Goal: Information Seeking & Learning: Check status

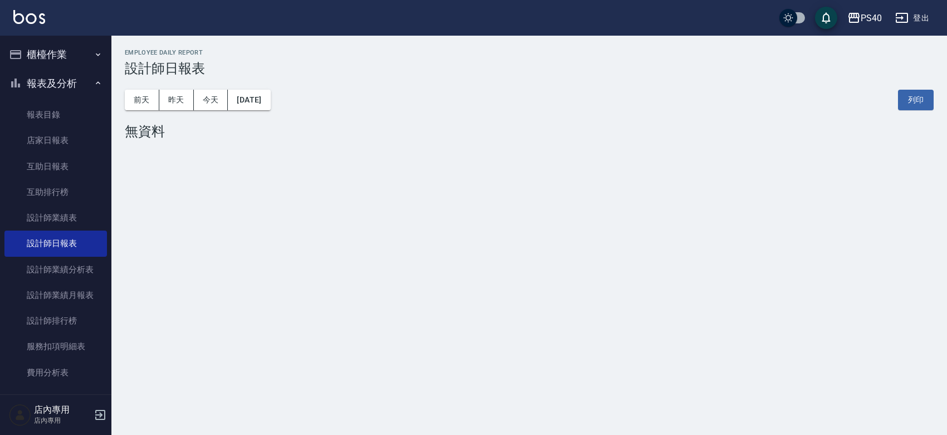
click at [422, 293] on div "PS40 [DATE] 設計師日報表 列印時間： [DATE][PHONE_NUMBER]:42 Employee Daily Report 設計師日報表 […" at bounding box center [473, 217] width 947 height 435
click at [64, 240] on link "設計師日報表" at bounding box center [55, 244] width 103 height 26
click at [67, 240] on link "設計師日報表" at bounding box center [55, 244] width 103 height 26
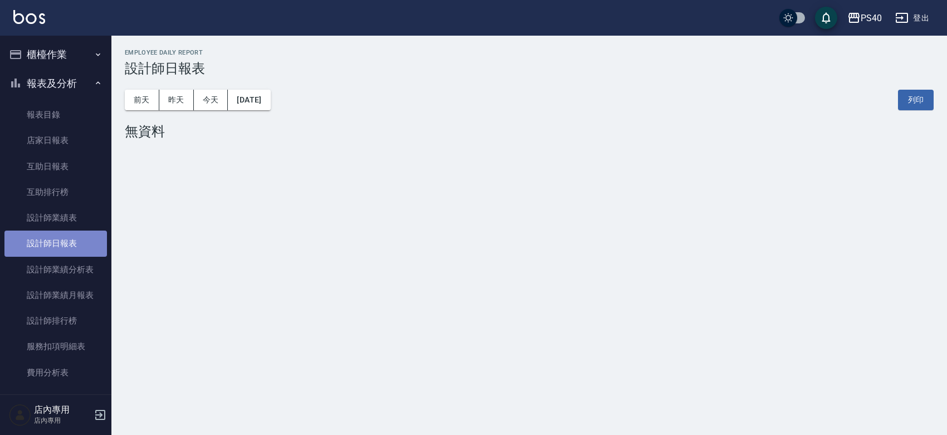
click at [67, 240] on link "設計師日報表" at bounding box center [55, 244] width 103 height 26
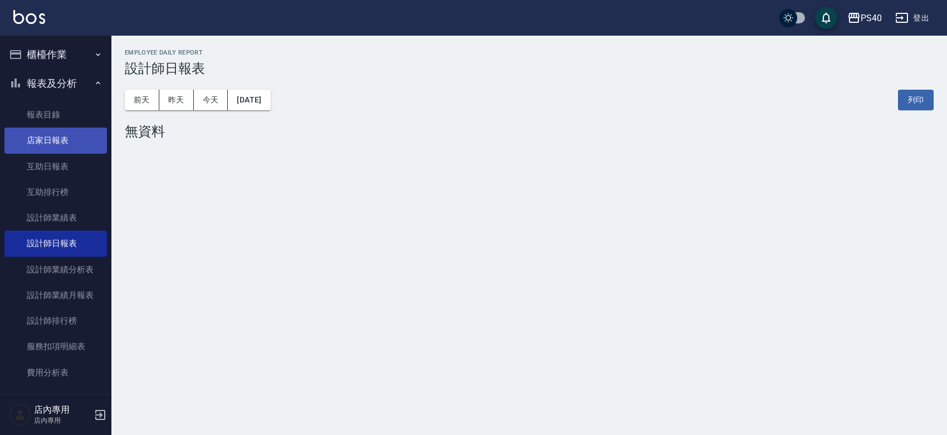
click at [63, 142] on link "店家日報表" at bounding box center [55, 141] width 103 height 26
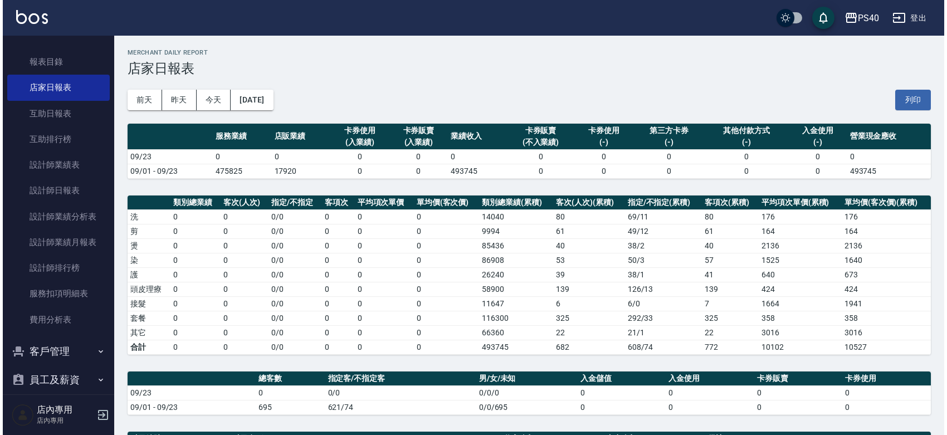
scroll to position [61, 0]
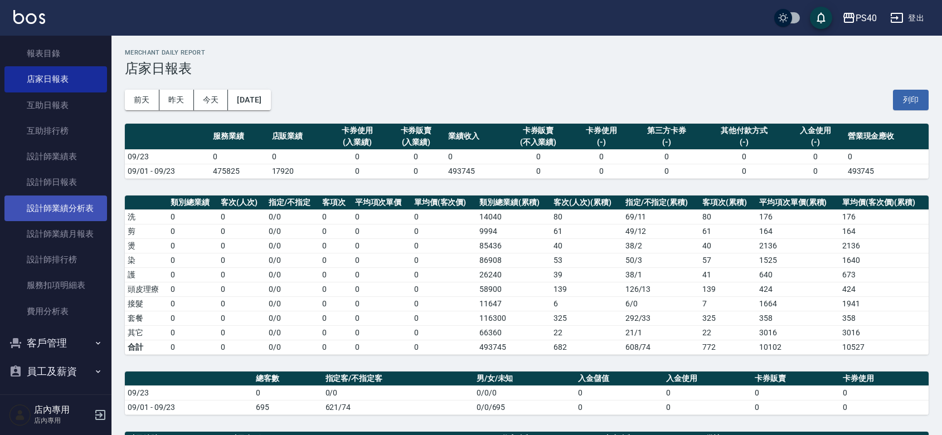
click at [64, 211] on link "設計師業績分析表" at bounding box center [55, 209] width 103 height 26
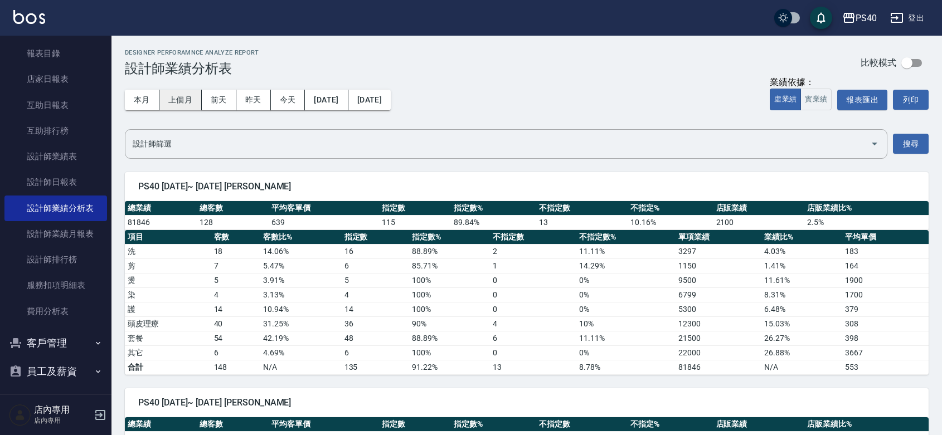
click at [187, 104] on button "上個月" at bounding box center [180, 100] width 42 height 21
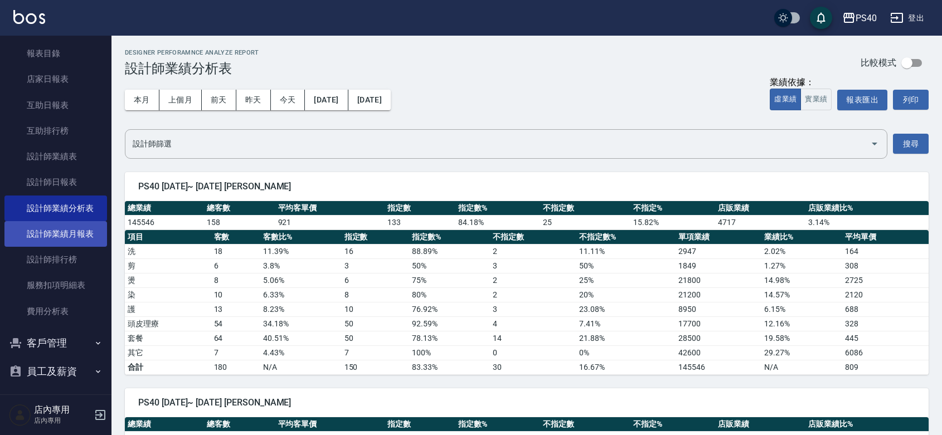
click at [68, 223] on link "設計師業績月報表" at bounding box center [55, 234] width 103 height 26
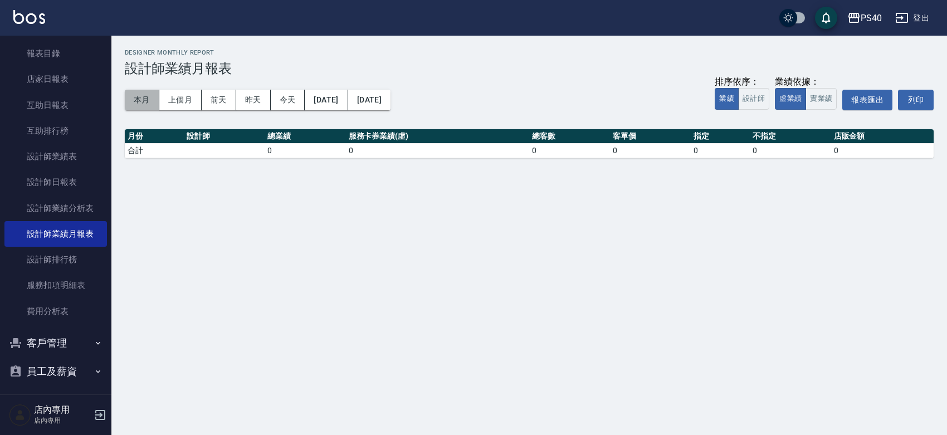
click at [152, 96] on button "本月" at bounding box center [142, 100] width 35 height 21
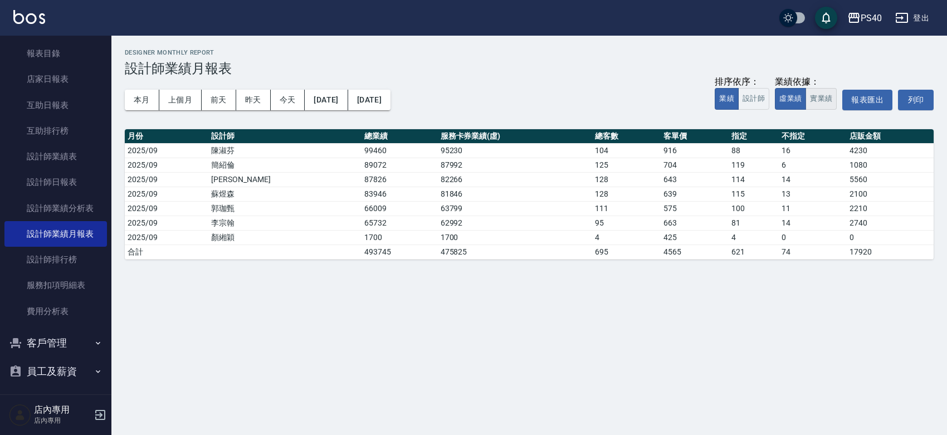
click at [806, 102] on button "實業績" at bounding box center [821, 99] width 31 height 22
drag, startPoint x: 297, startPoint y: 251, endPoint x: 305, endPoint y: 252, distance: 7.9
click at [362, 251] on td "595007" at bounding box center [400, 252] width 76 height 14
click at [362, 252] on td "595007" at bounding box center [400, 252] width 76 height 14
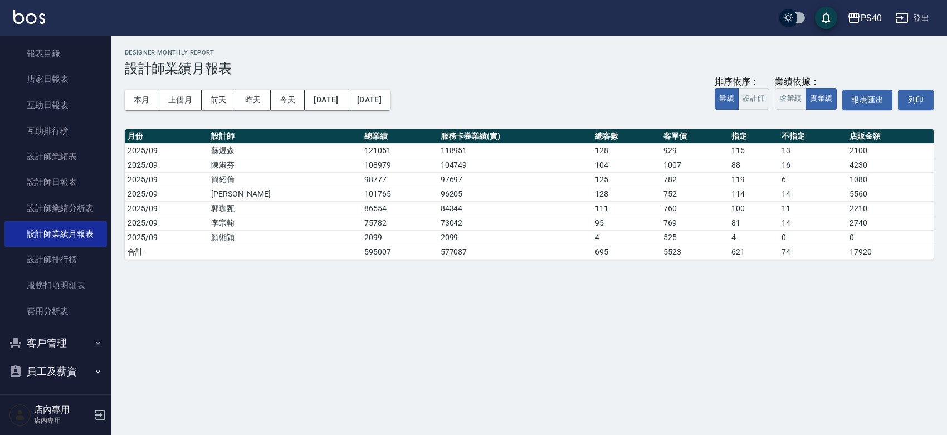
click at [322, 291] on div "PS40 [DATE] - [DATE] 設計師業績月報表 列印時間： [DATE][PHONE_NUMBER]:04 Designer Monthly Re…" at bounding box center [473, 217] width 947 height 435
click at [362, 254] on td "595007" at bounding box center [400, 252] width 76 height 14
click at [295, 294] on div "PS40 [DATE] - [DATE] 設計師業績月報表 列印時間： [DATE][PHONE_NUMBER]:04 Designer Monthly Re…" at bounding box center [473, 217] width 947 height 435
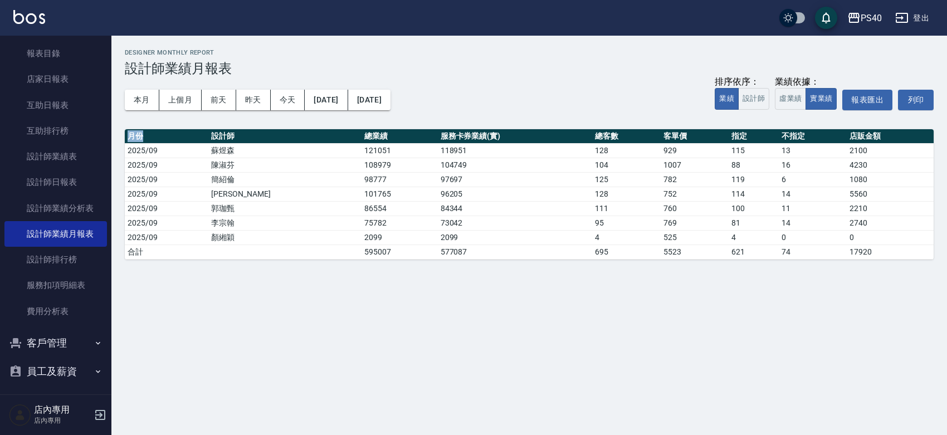
click at [295, 294] on div "PS40 [DATE] - [DATE] 設計師業績月報表 列印時間： [DATE][PHONE_NUMBER]:04 Designer Monthly Re…" at bounding box center [473, 217] width 947 height 435
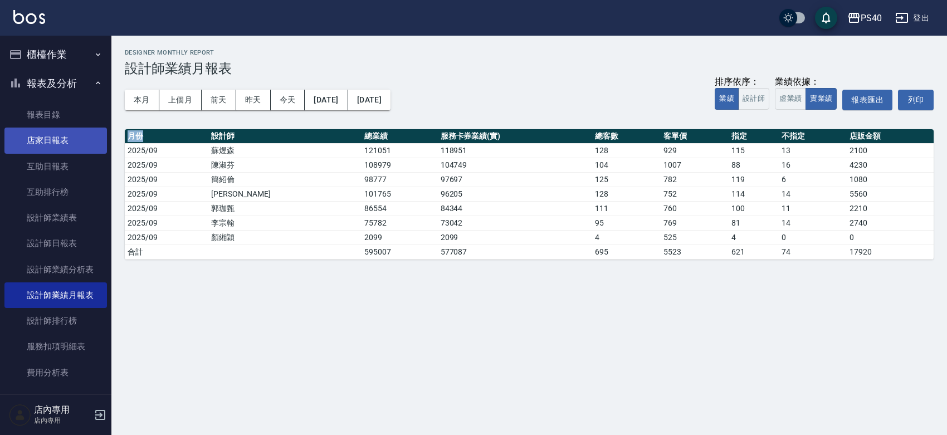
click at [57, 142] on link "店家日報表" at bounding box center [55, 141] width 103 height 26
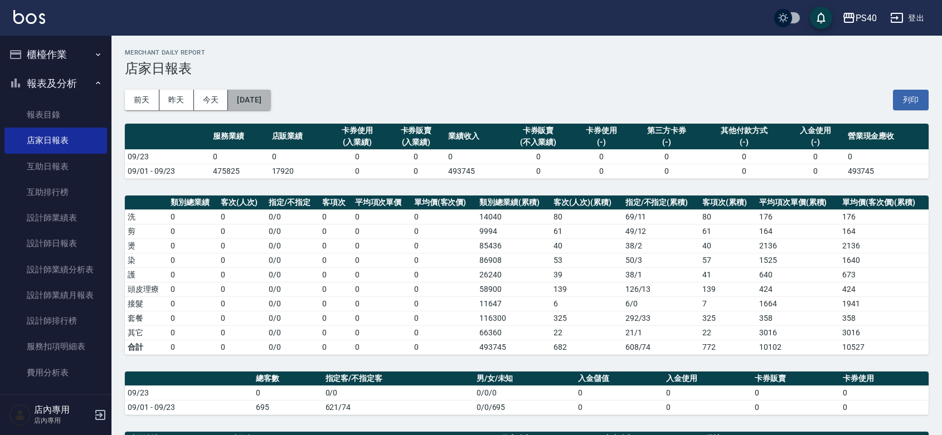
click at [270, 102] on button "[DATE]" at bounding box center [249, 100] width 42 height 21
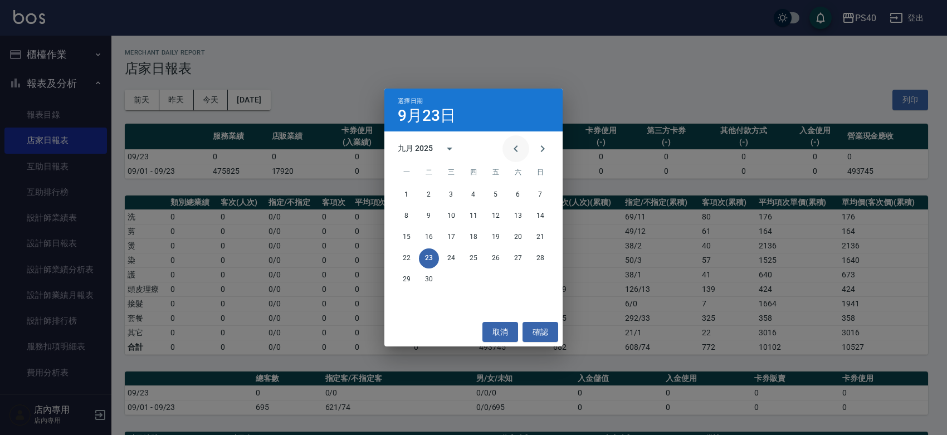
click at [503, 146] on button "Previous month" at bounding box center [516, 148] width 27 height 27
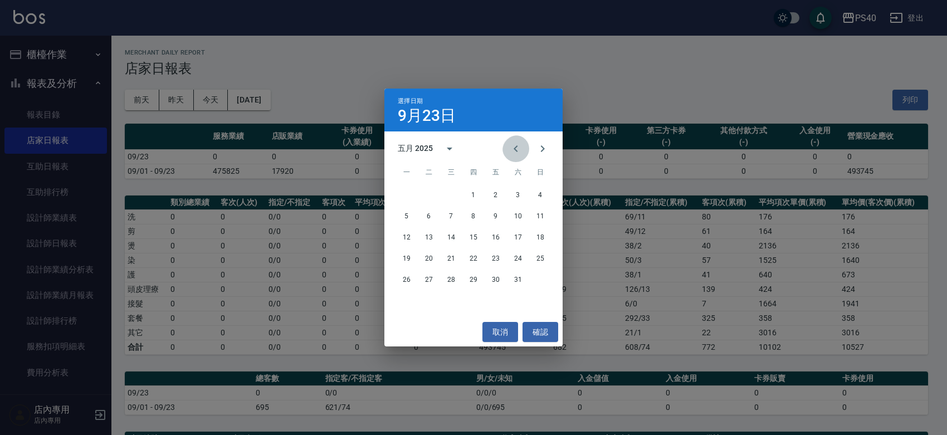
click at [503, 146] on button "Previous month" at bounding box center [516, 148] width 27 height 27
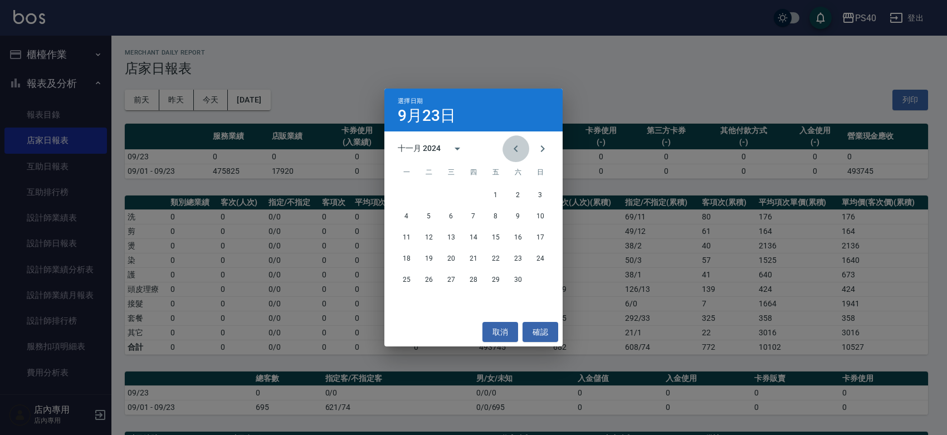
click at [503, 146] on button "Previous month" at bounding box center [516, 148] width 27 height 27
click at [503, 145] on button "Previous month" at bounding box center [516, 148] width 27 height 27
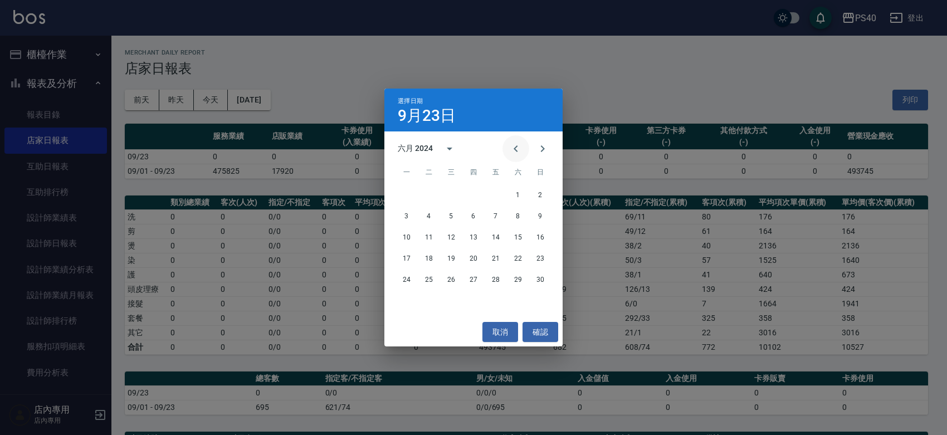
click at [503, 145] on button "Previous month" at bounding box center [516, 148] width 27 height 27
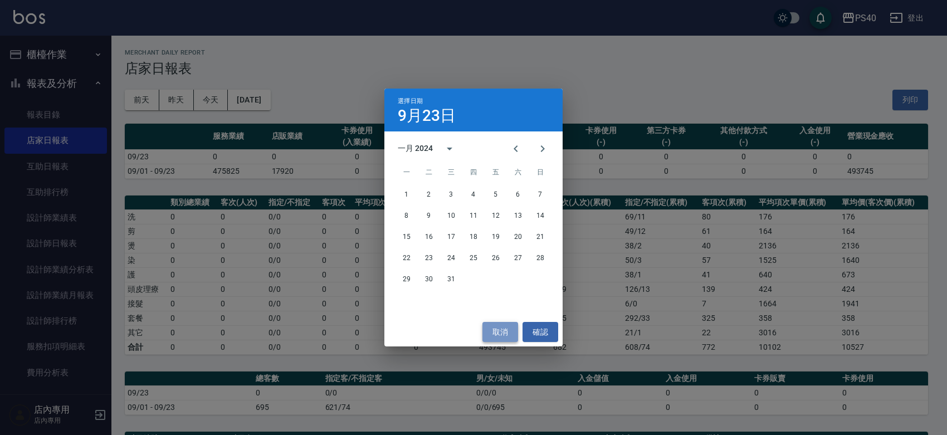
click at [506, 322] on button "取消" at bounding box center [501, 332] width 36 height 21
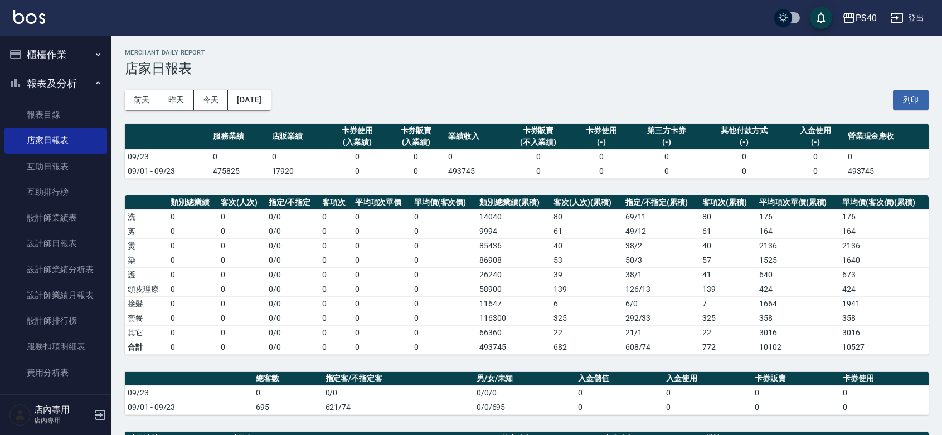
click at [414, 69] on h3 "店家日報表" at bounding box center [527, 69] width 804 height 16
click at [415, 68] on h3 "店家日報表" at bounding box center [527, 69] width 804 height 16
click at [412, 67] on h3 "店家日報表" at bounding box center [527, 69] width 804 height 16
